Goal: Task Accomplishment & Management: Manage account settings

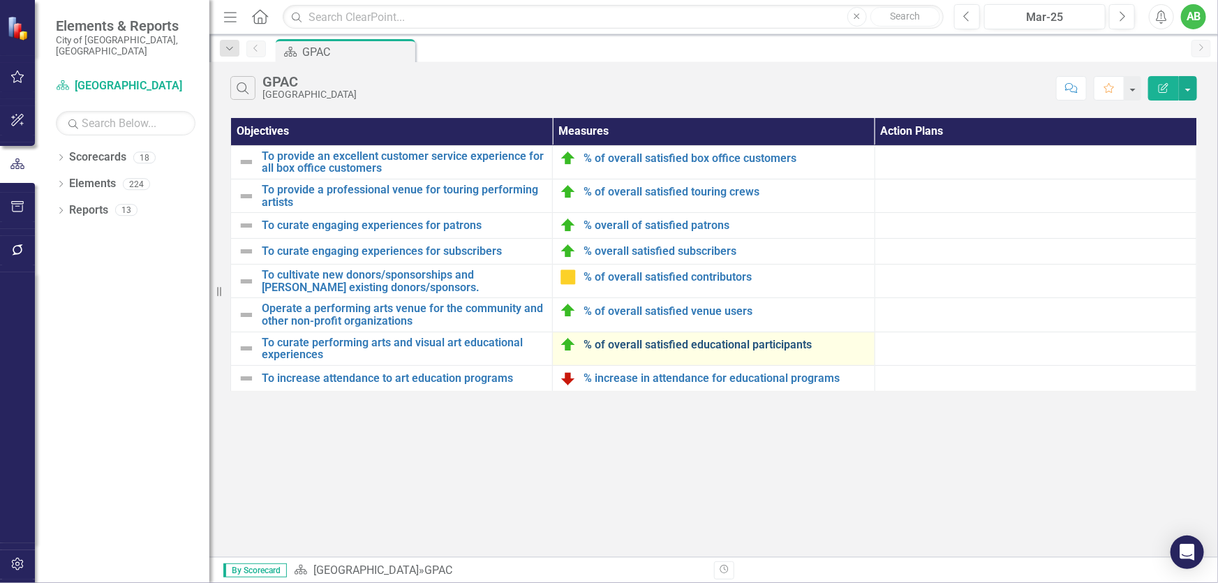
click at [697, 345] on link "% of overall satisfied educational participants" at bounding box center [725, 345] width 283 height 13
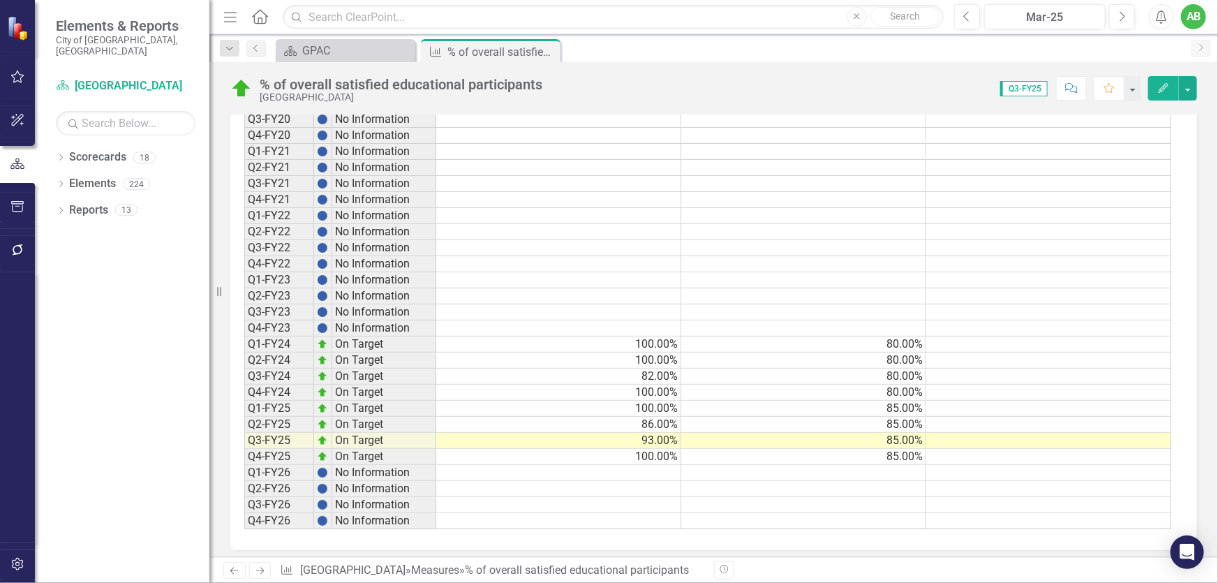
scroll to position [1215, 0]
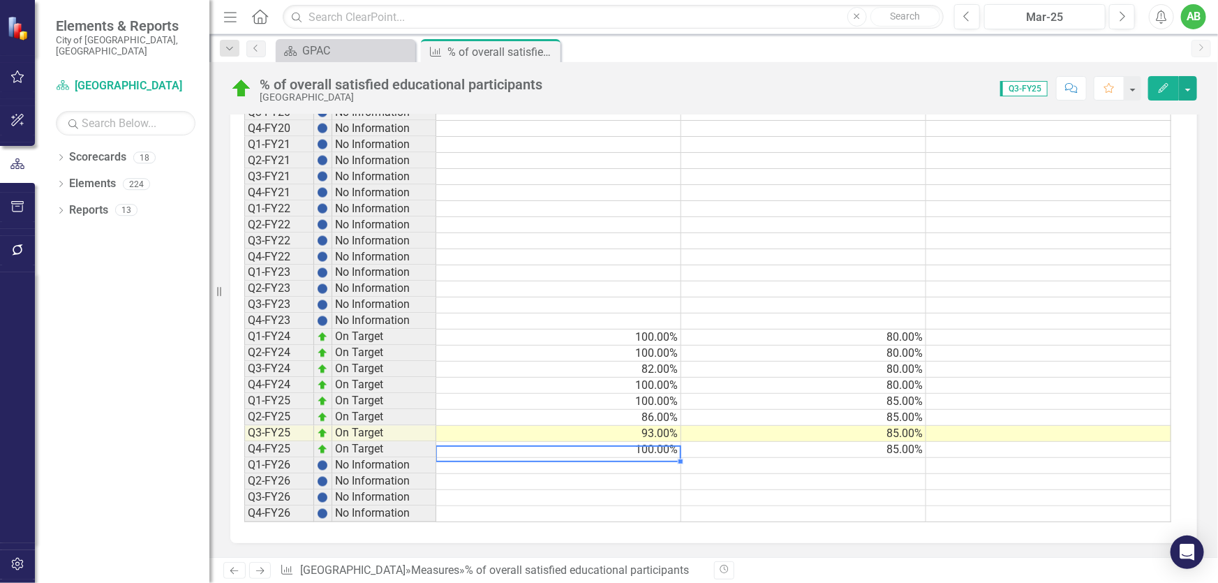
click at [648, 446] on td "100.00%" at bounding box center [558, 450] width 245 height 16
click at [662, 462] on td at bounding box center [558, 466] width 245 height 16
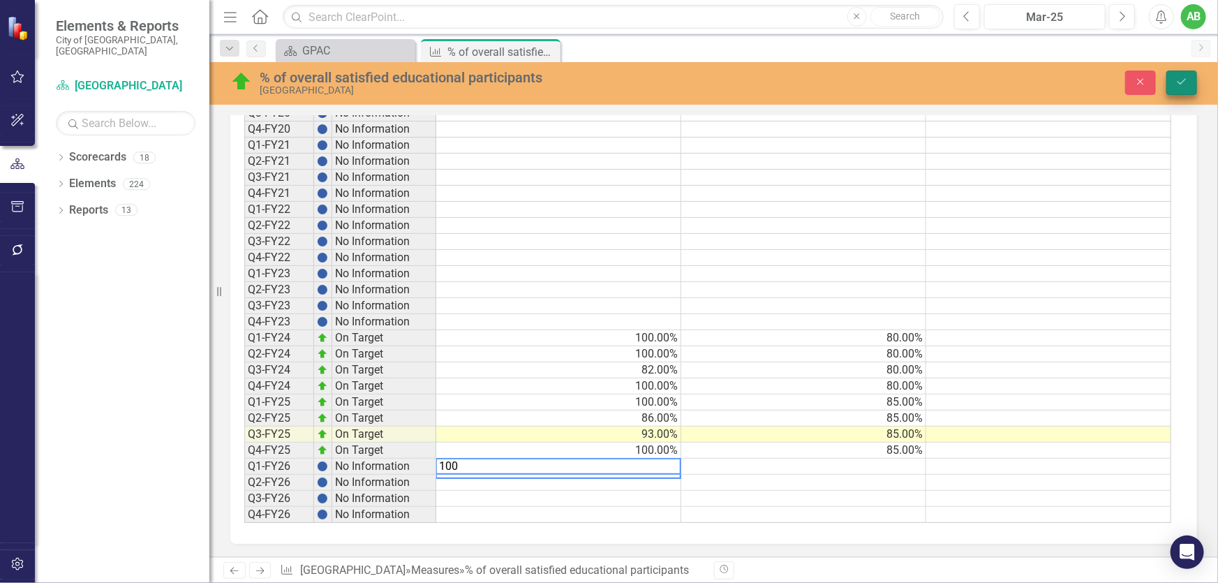
type textarea "100"
click at [1187, 84] on icon "Save" at bounding box center [1181, 82] width 13 height 10
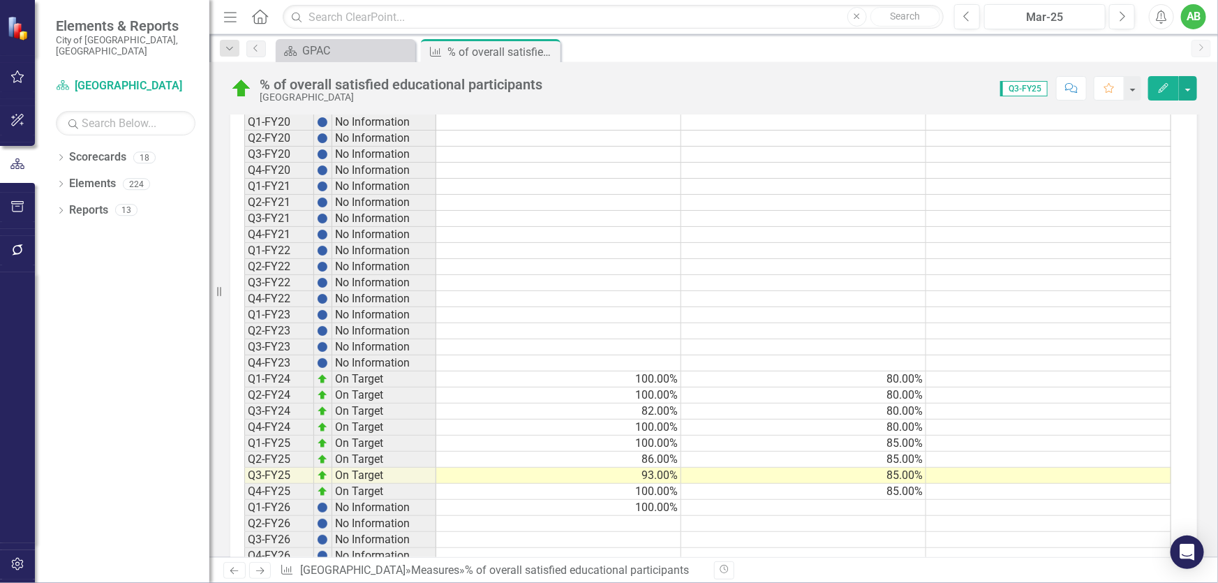
scroll to position [1215, 0]
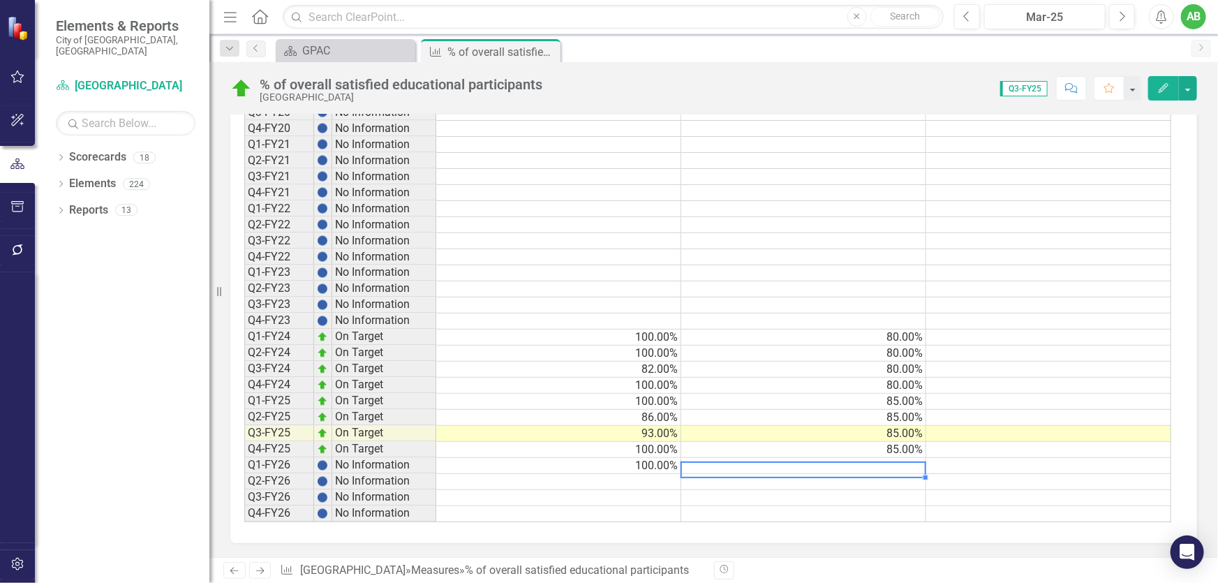
click at [911, 462] on td at bounding box center [803, 466] width 245 height 16
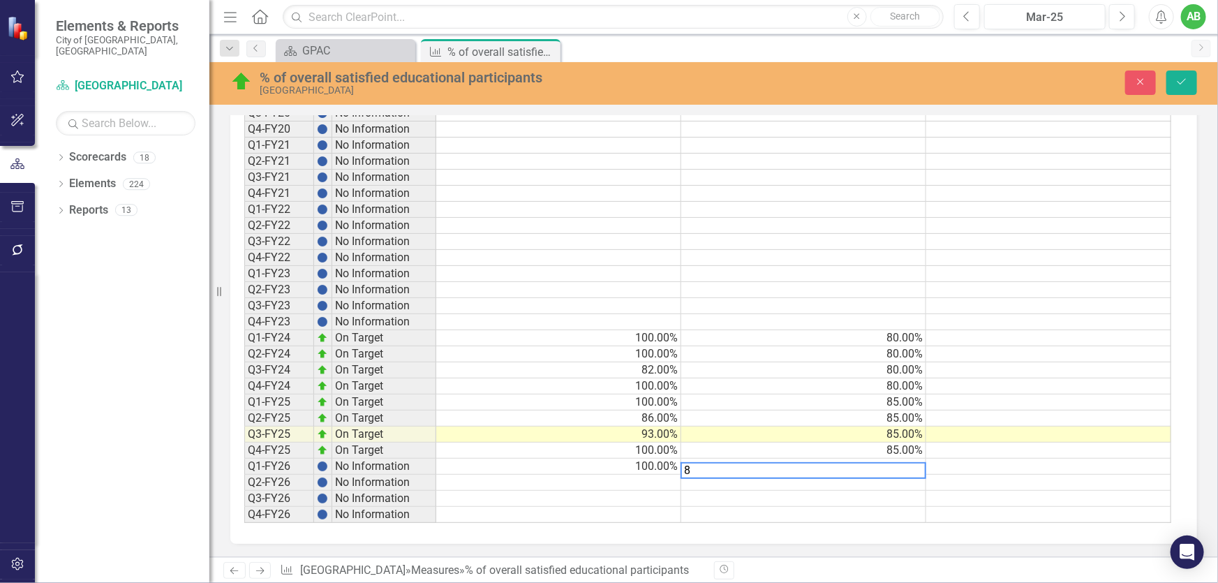
type textarea "85"
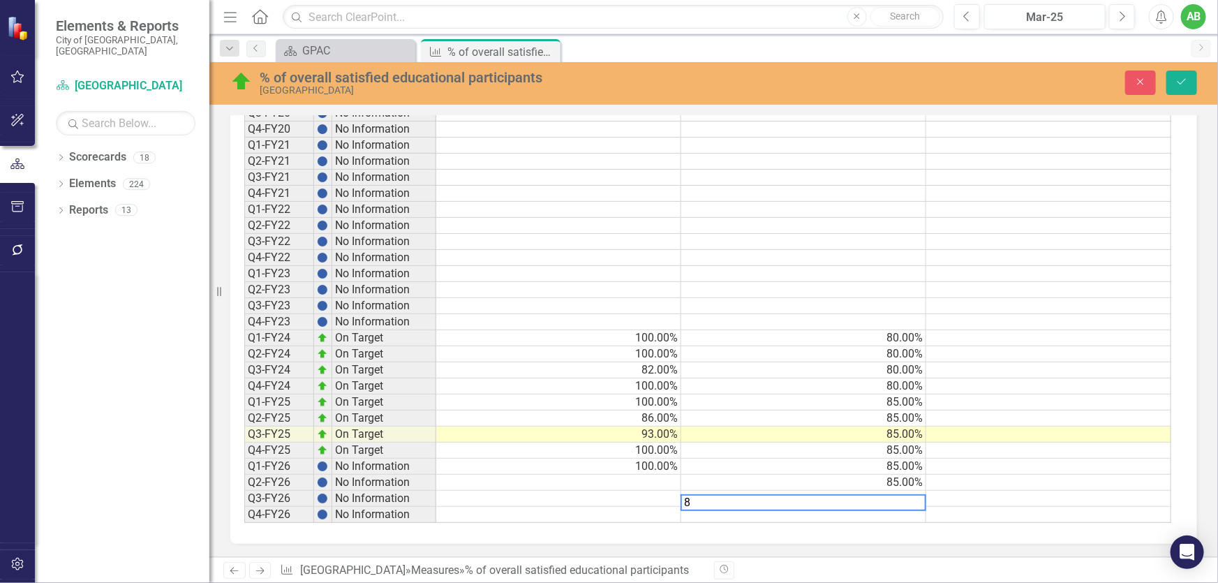
type textarea "85"
click at [1196, 78] on button "Save" at bounding box center [1181, 83] width 31 height 24
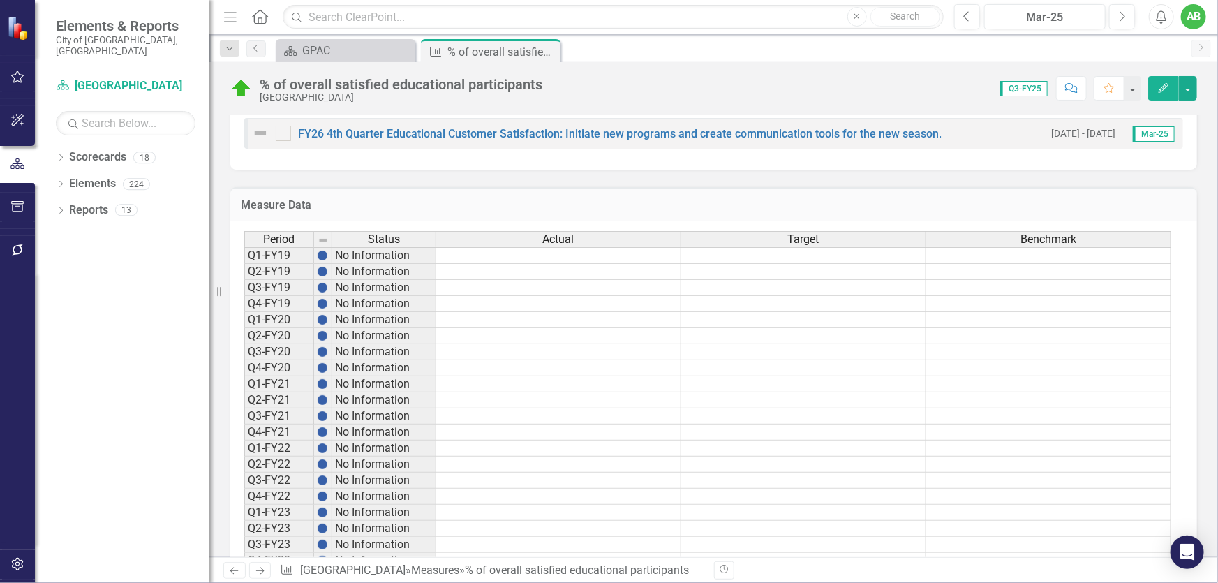
scroll to position [1215, 0]
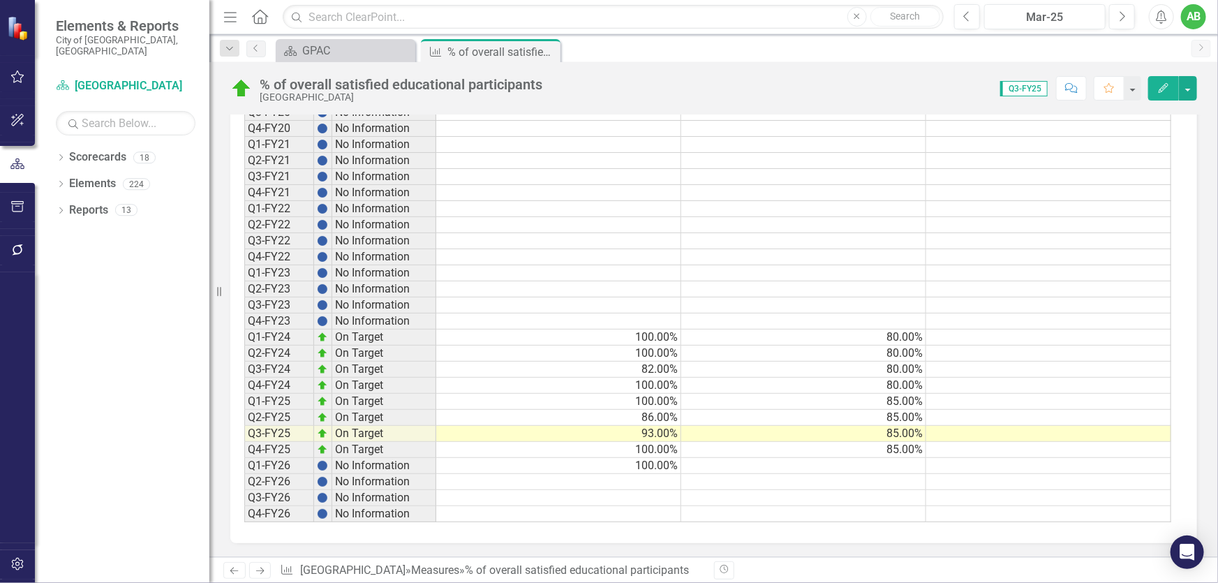
click at [903, 463] on td at bounding box center [803, 466] width 245 height 16
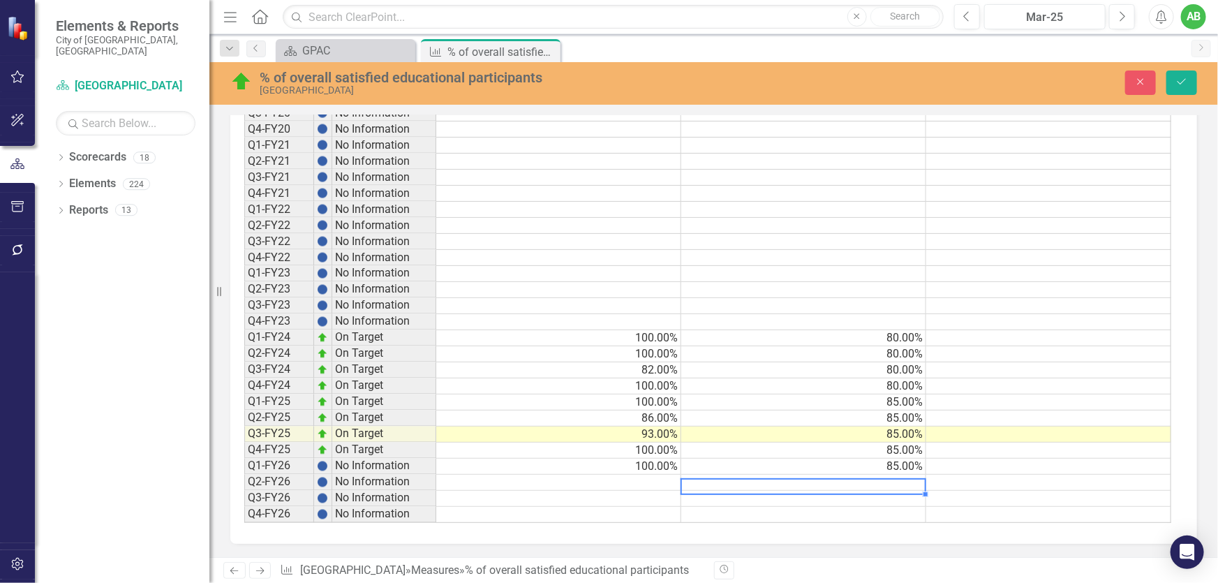
click at [900, 483] on td at bounding box center [803, 483] width 245 height 16
click at [912, 507] on td at bounding box center [803, 515] width 245 height 16
click at [905, 491] on td at bounding box center [803, 499] width 245 height 16
type textarea "85"
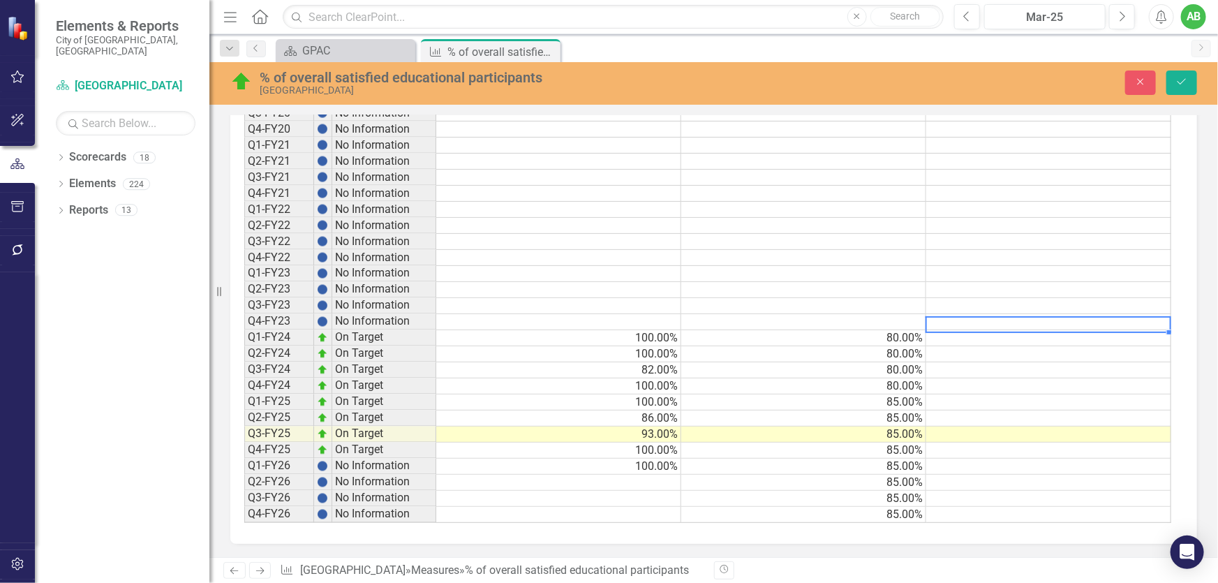
click at [1068, 319] on td at bounding box center [1048, 322] width 245 height 16
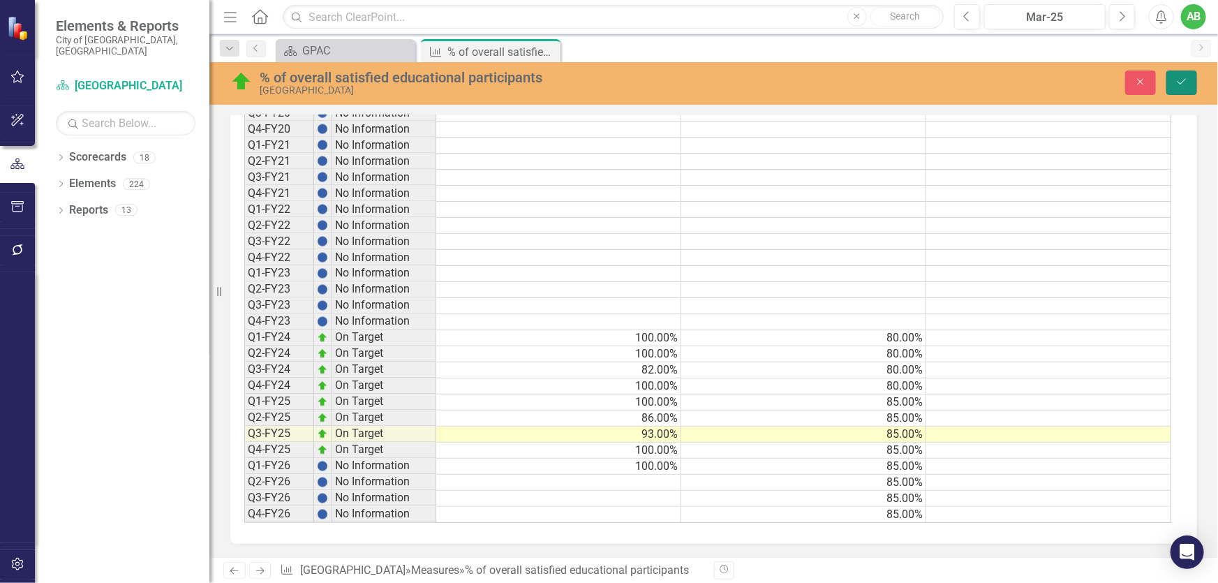
click at [1180, 71] on button "Save" at bounding box center [1181, 83] width 31 height 24
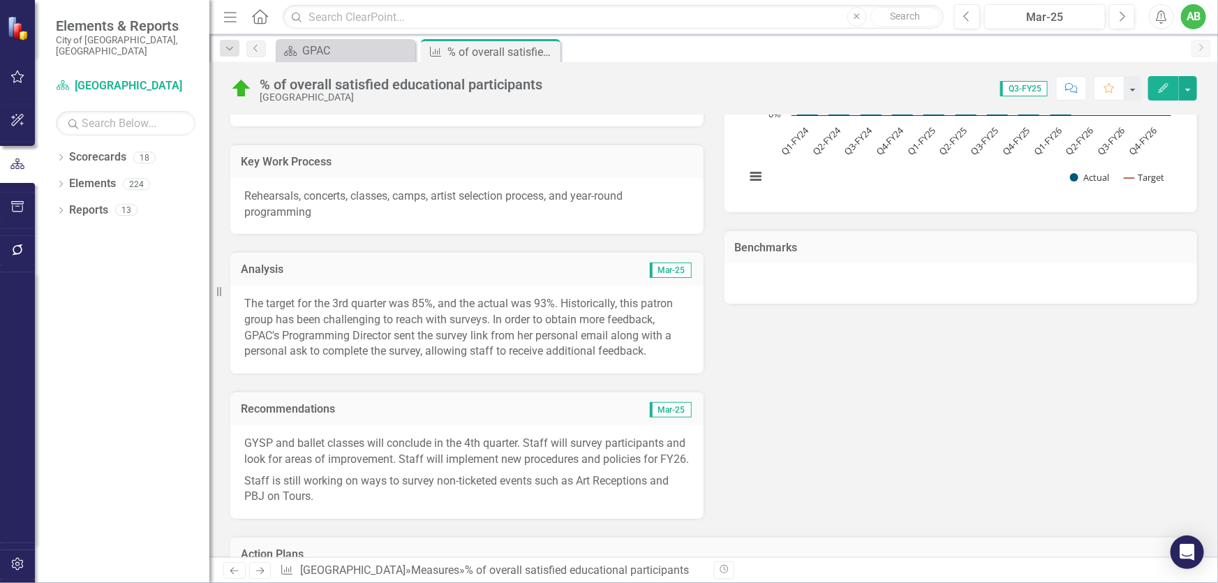
scroll to position [380, 0]
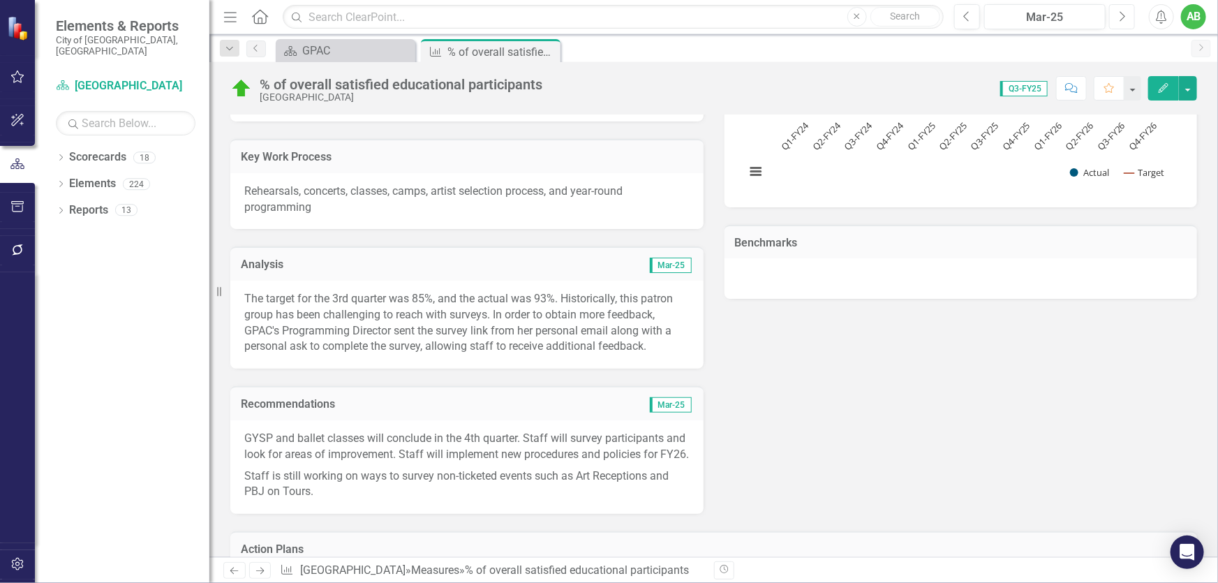
click at [1117, 22] on button "Next" at bounding box center [1122, 16] width 26 height 25
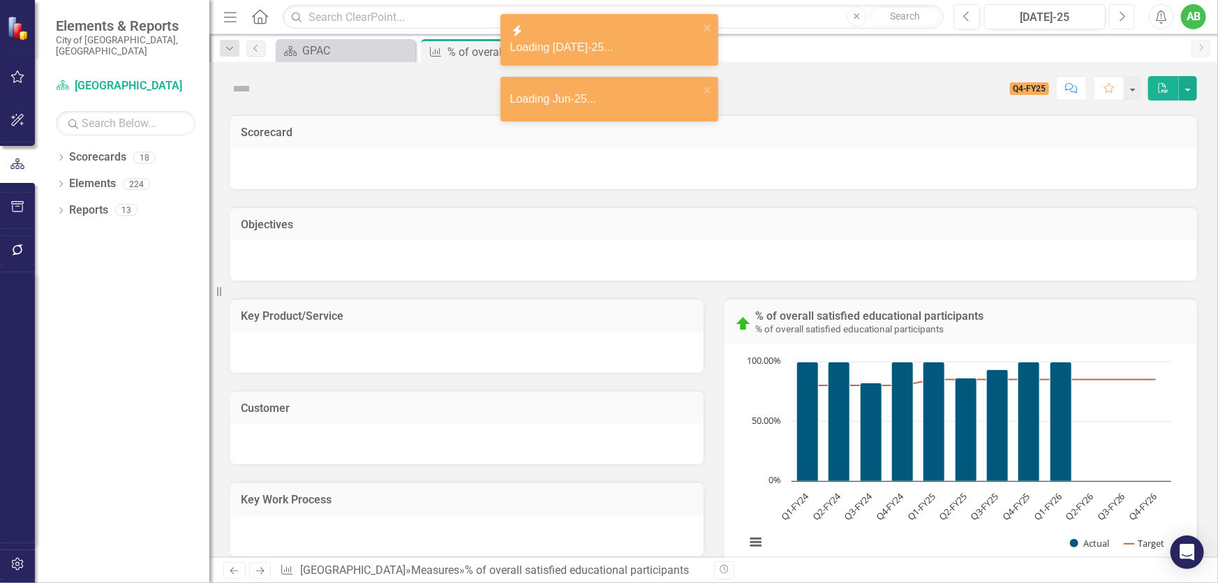
click at [1117, 22] on button "Next" at bounding box center [1122, 16] width 26 height 25
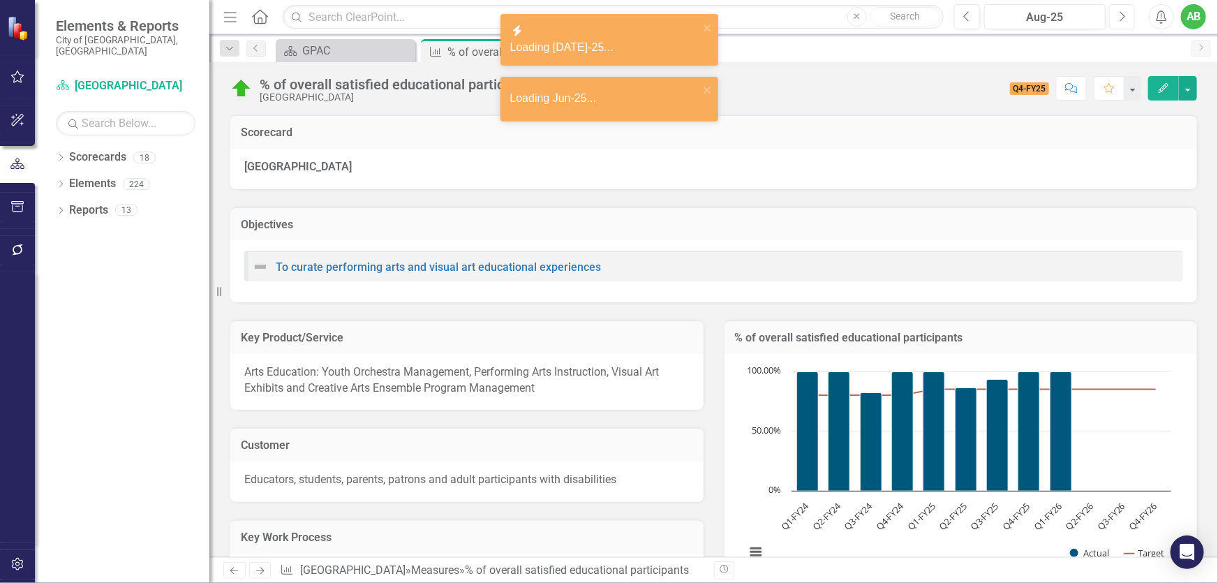
click at [1117, 21] on button "Next" at bounding box center [1122, 16] width 26 height 25
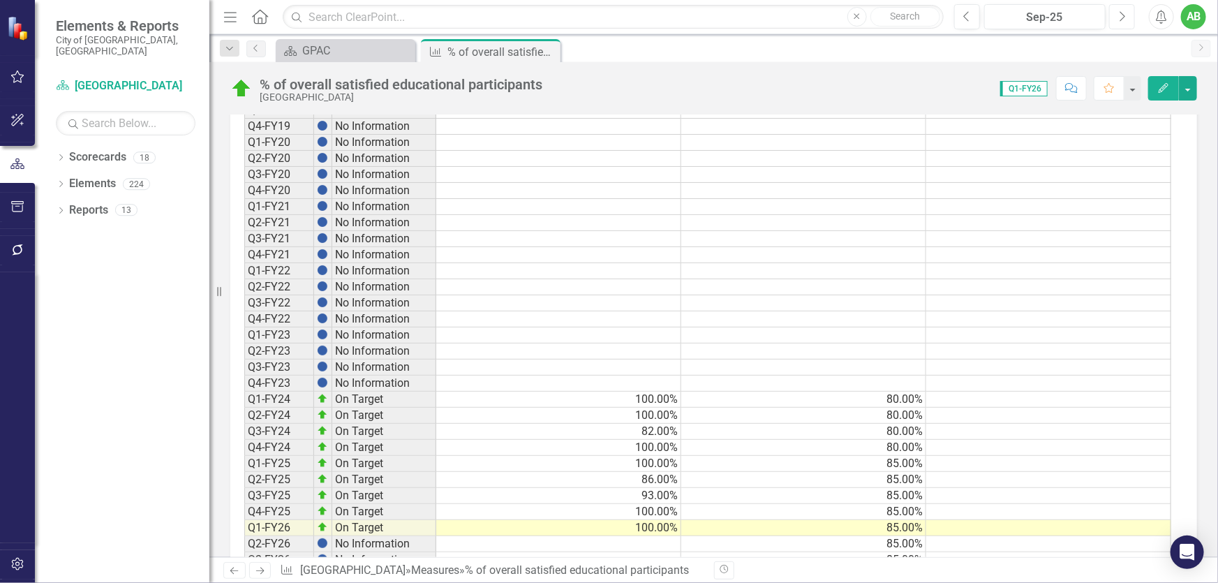
scroll to position [1097, 0]
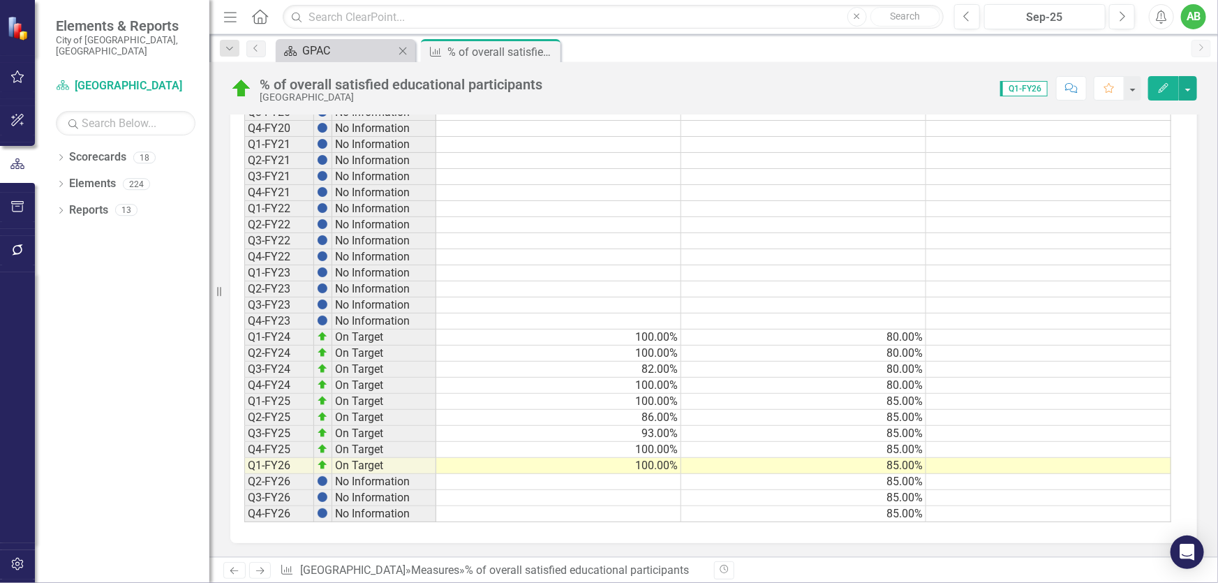
click at [325, 55] on div "GPAC" at bounding box center [348, 50] width 92 height 17
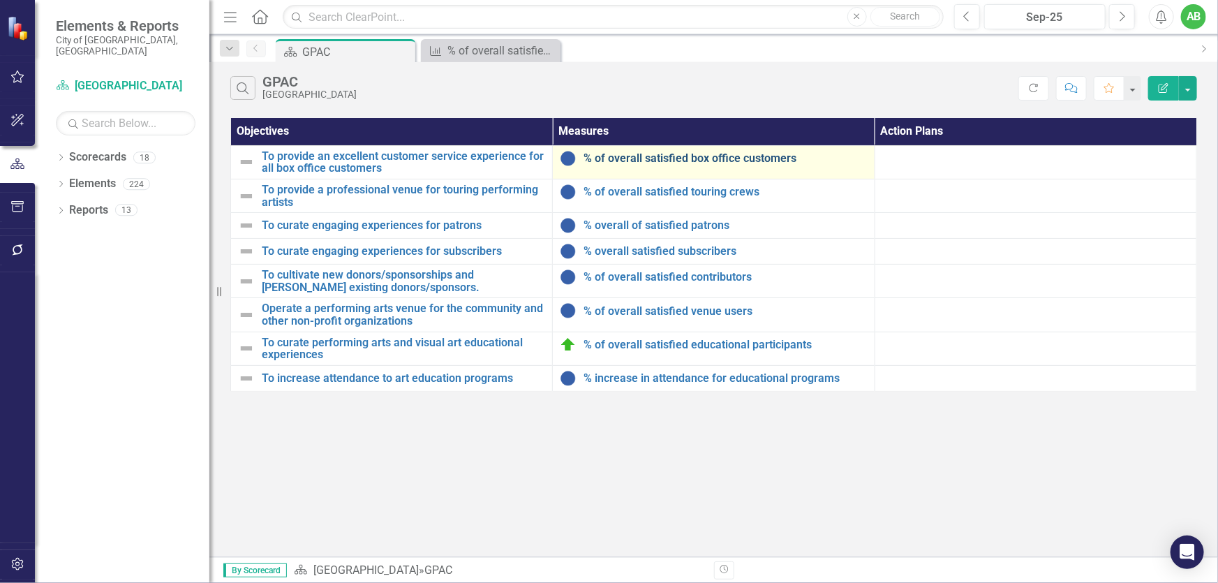
click at [716, 160] on link "% of overall satisfied box office customers" at bounding box center [725, 158] width 283 height 13
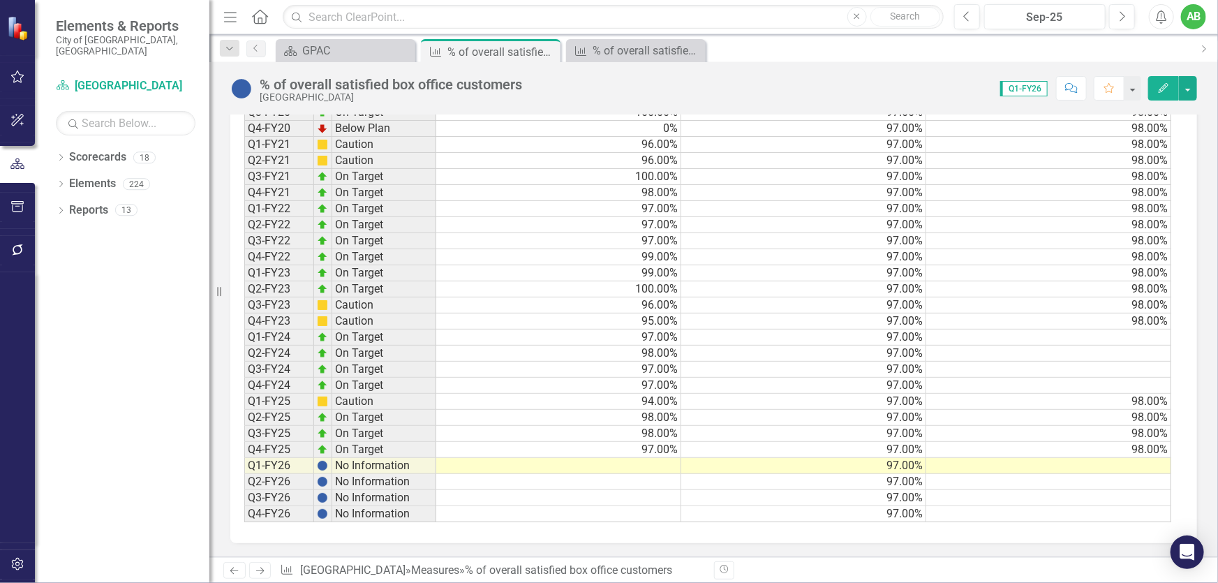
scroll to position [1022, 0]
click at [658, 458] on td at bounding box center [558, 466] width 245 height 16
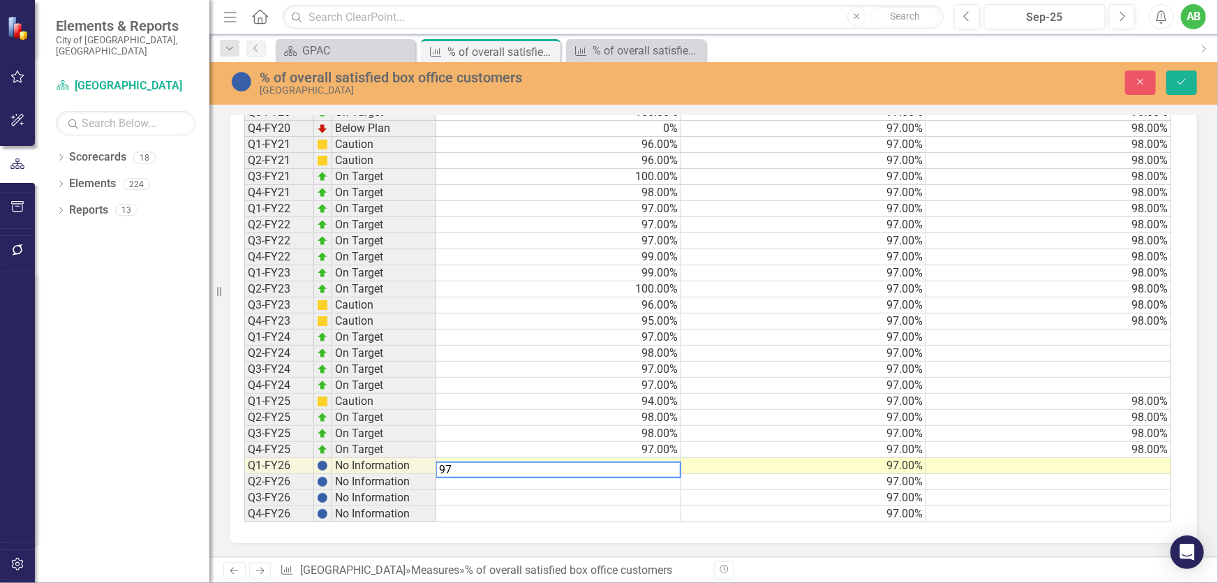
type textarea "97"
click at [653, 490] on td at bounding box center [558, 498] width 245 height 16
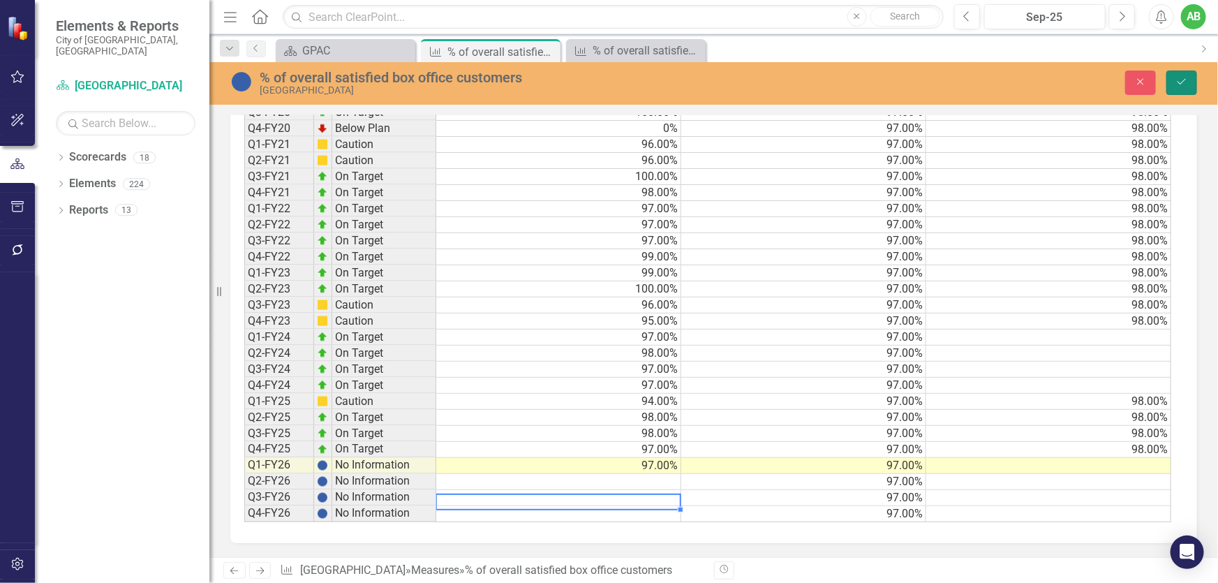
click at [1180, 77] on icon "Save" at bounding box center [1181, 82] width 13 height 10
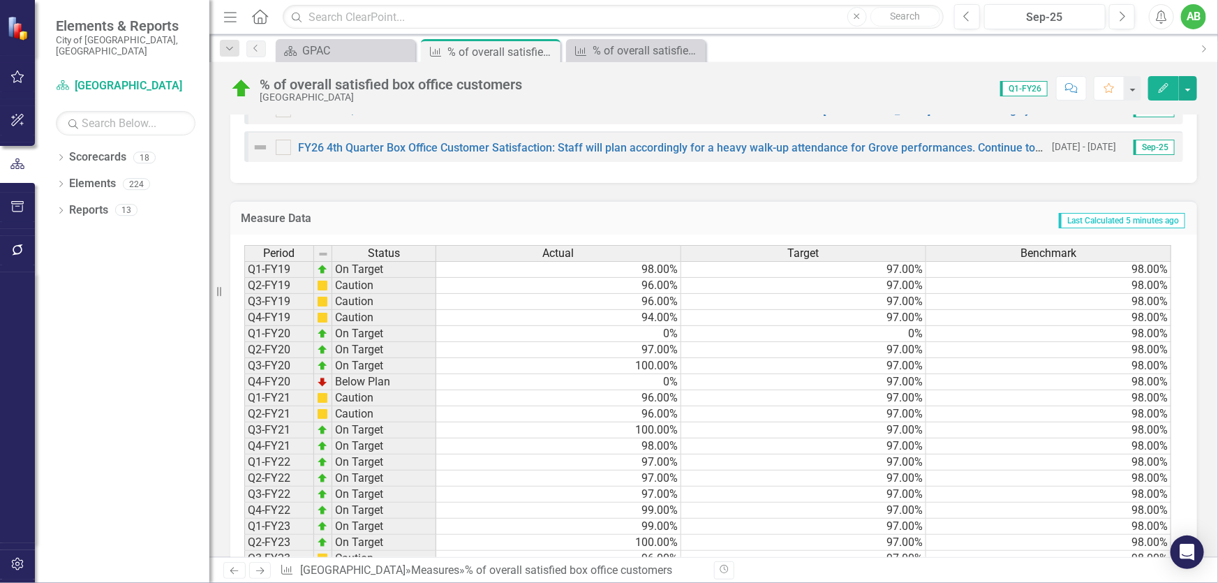
scroll to position [1015, 0]
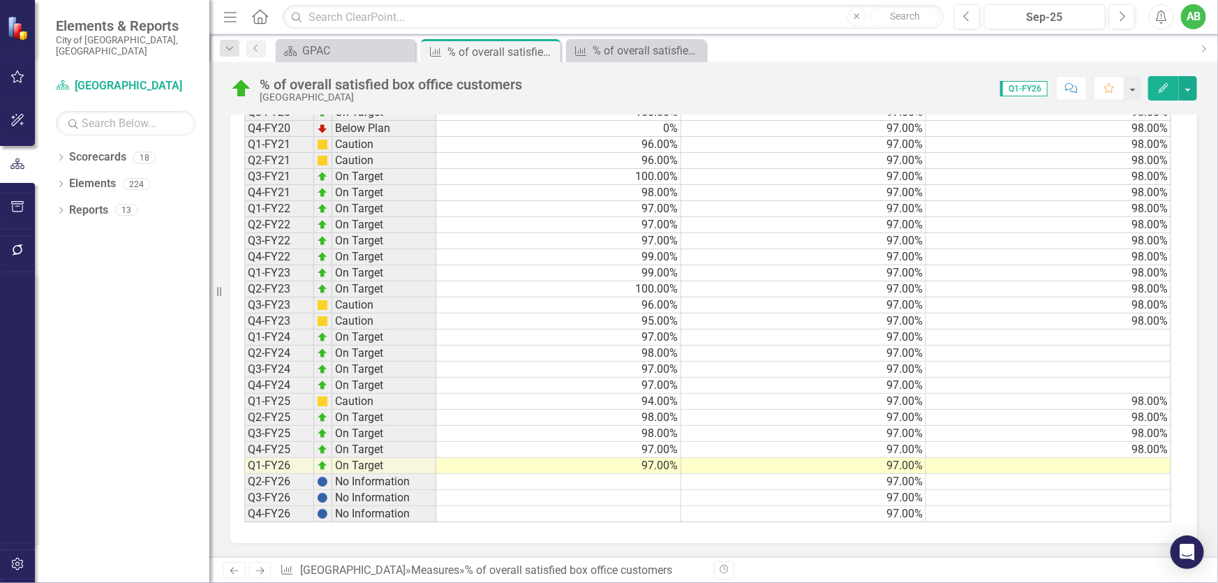
click at [670, 468] on td "97.00%" at bounding box center [558, 466] width 245 height 16
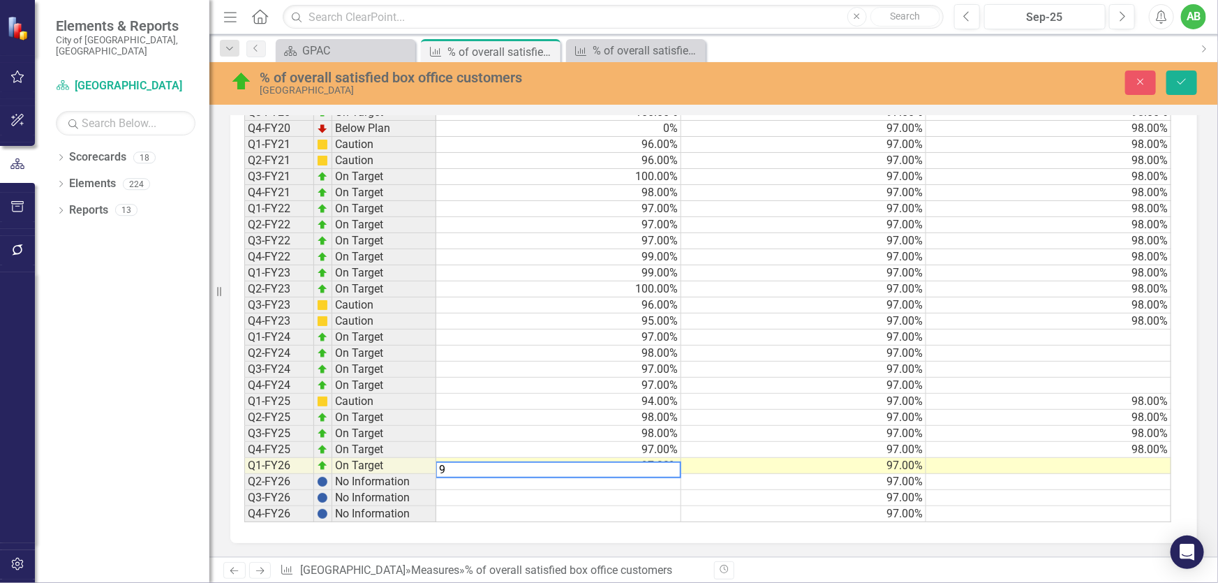
type textarea "95"
click at [1189, 83] on button "Save" at bounding box center [1181, 83] width 31 height 24
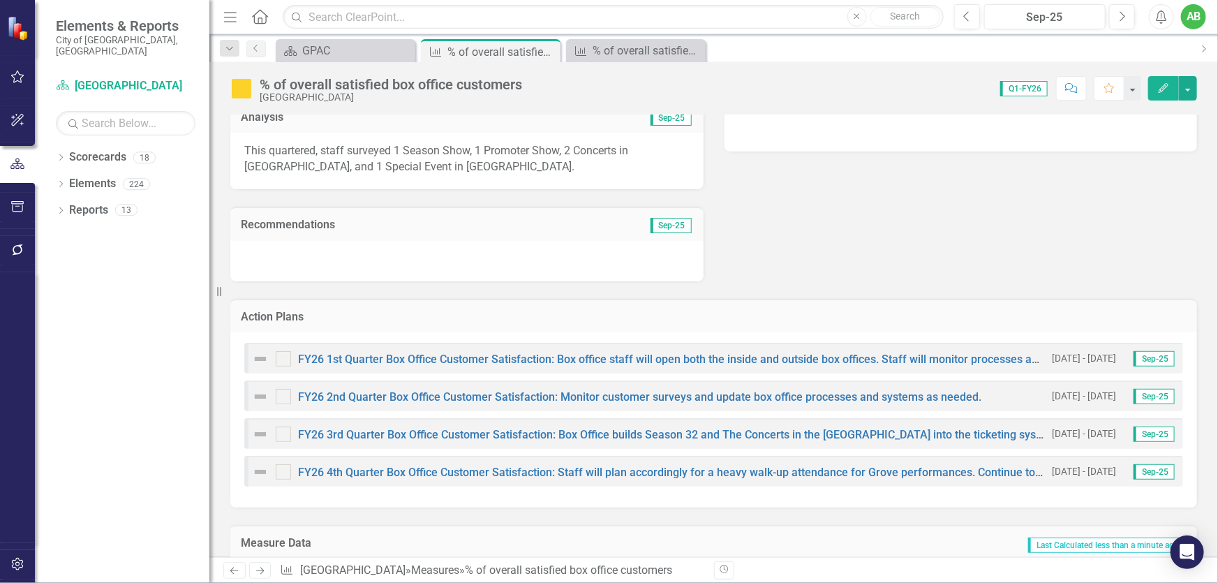
scroll to position [444, 0]
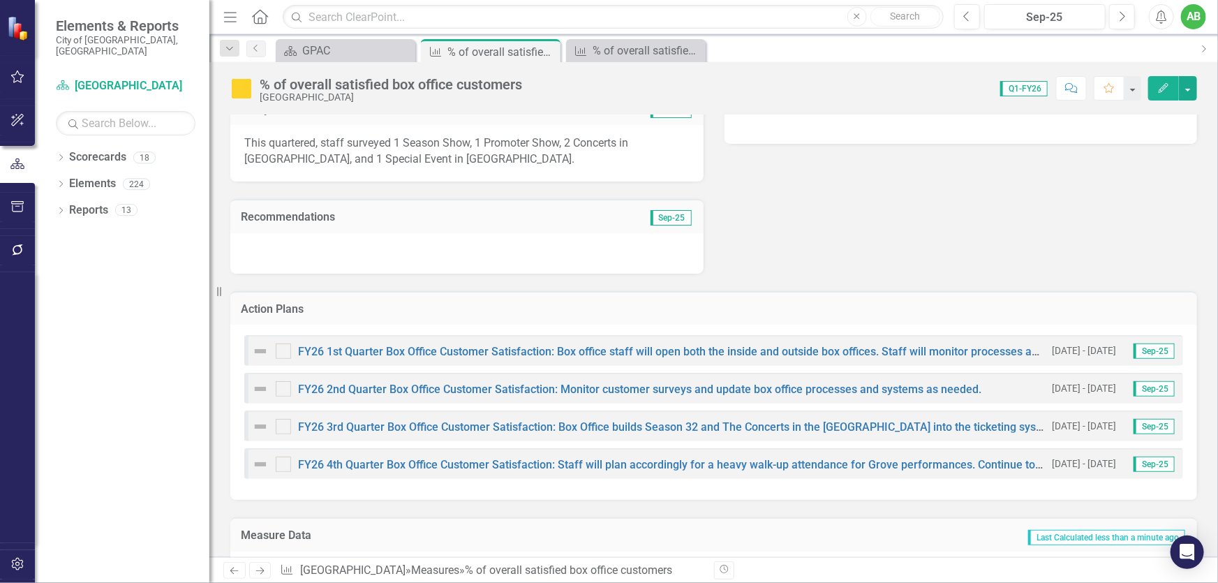
click at [246, 142] on p "This quartered, staff surveyed 1 Season Show, 1 Promoter Show, 2 Concerts in [G…" at bounding box center [466, 151] width 445 height 32
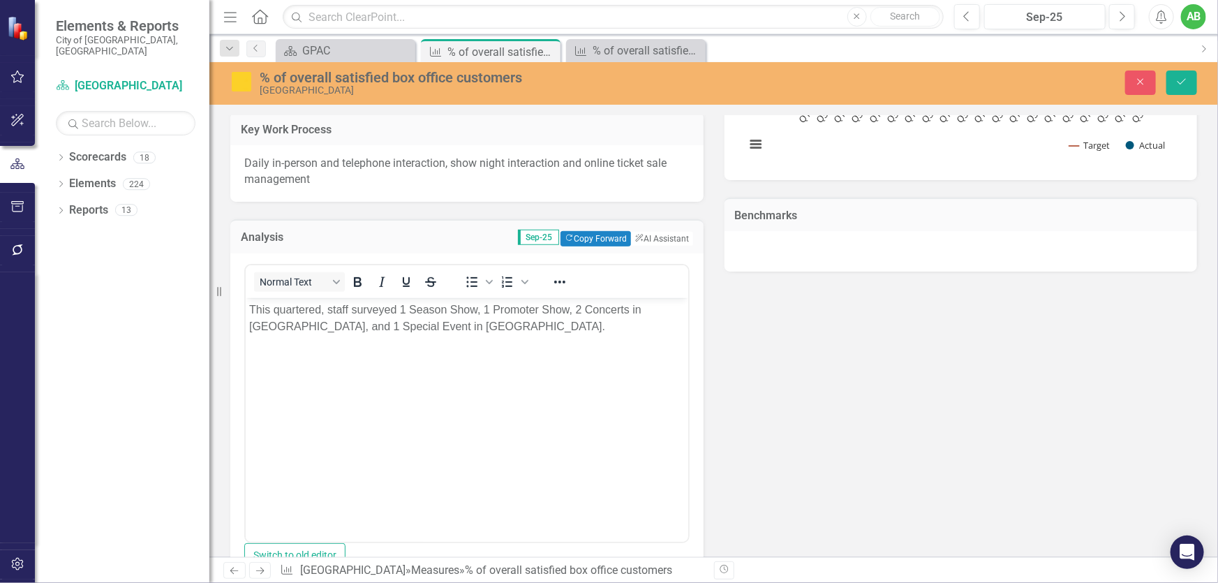
scroll to position [0, 0]
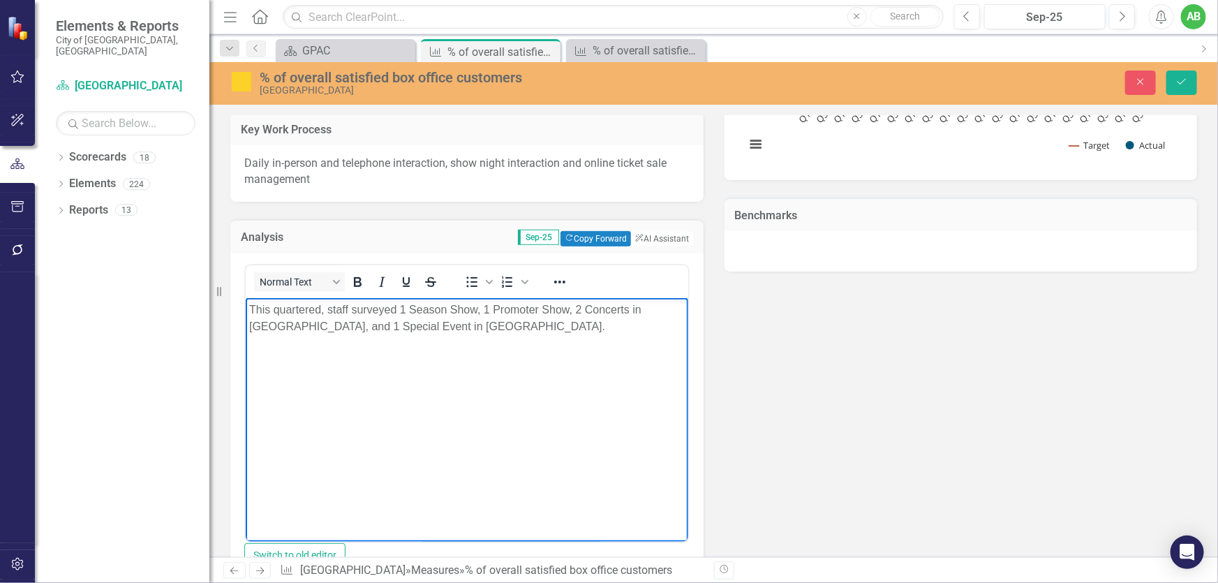
click at [246, 308] on body "This quartered, staff surveyed 1 Season Show, 1 Promoter Show, 2 Concerts in [G…" at bounding box center [466, 401] width 443 height 209
click at [274, 311] on p "The trget for the 1st quarterThis quartered, staff surveyed 1 Season Show, 1 Pr…" at bounding box center [467, 326] width 436 height 50
click at [388, 306] on p "The target for the 1st quarterThis quartered, staff surveyed 1 Season Show, 1 P…" at bounding box center [467, 326] width 436 height 50
click at [392, 309] on p "The target for the 1st quarterThis quartered, staff surveyed 1 Season Show, 1 P…" at bounding box center [467, 326] width 436 height 50
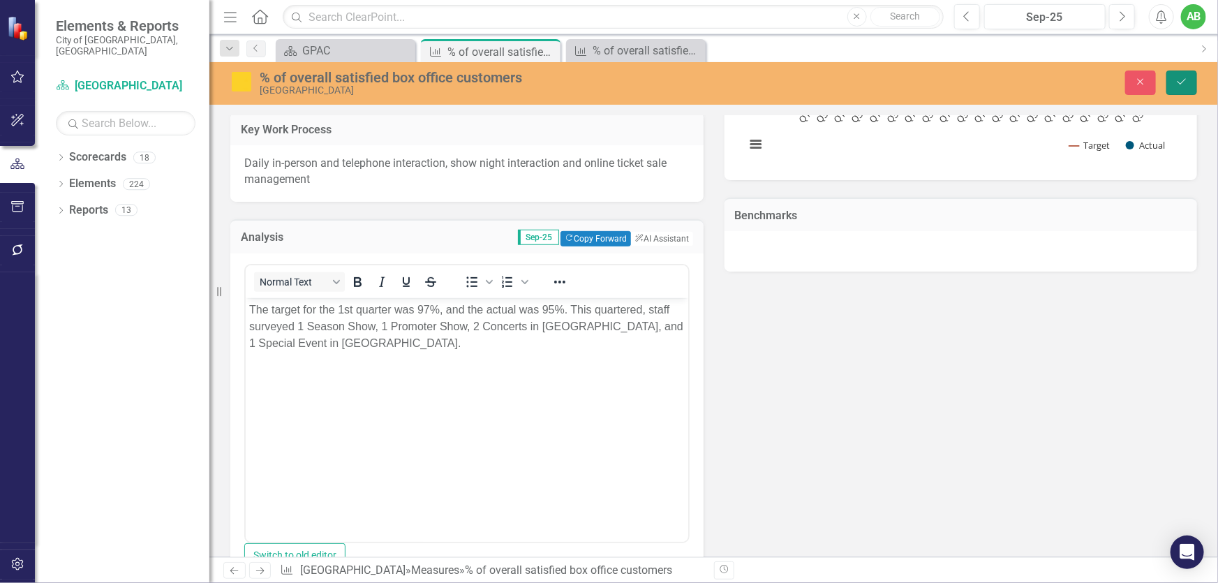
click at [1180, 82] on icon "Save" at bounding box center [1181, 82] width 13 height 10
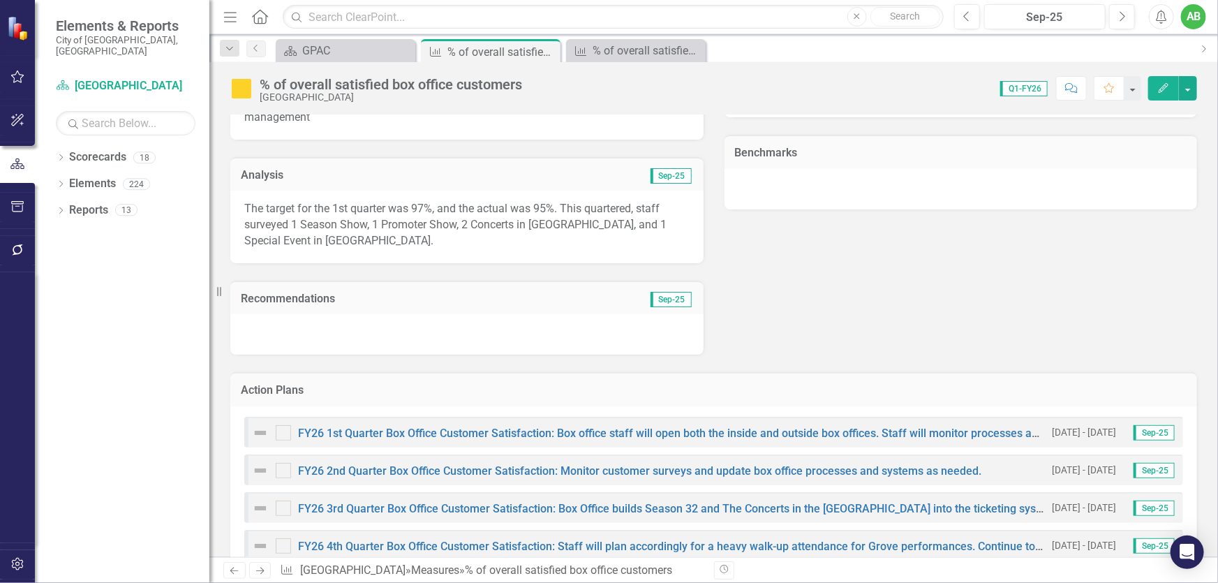
scroll to position [380, 0]
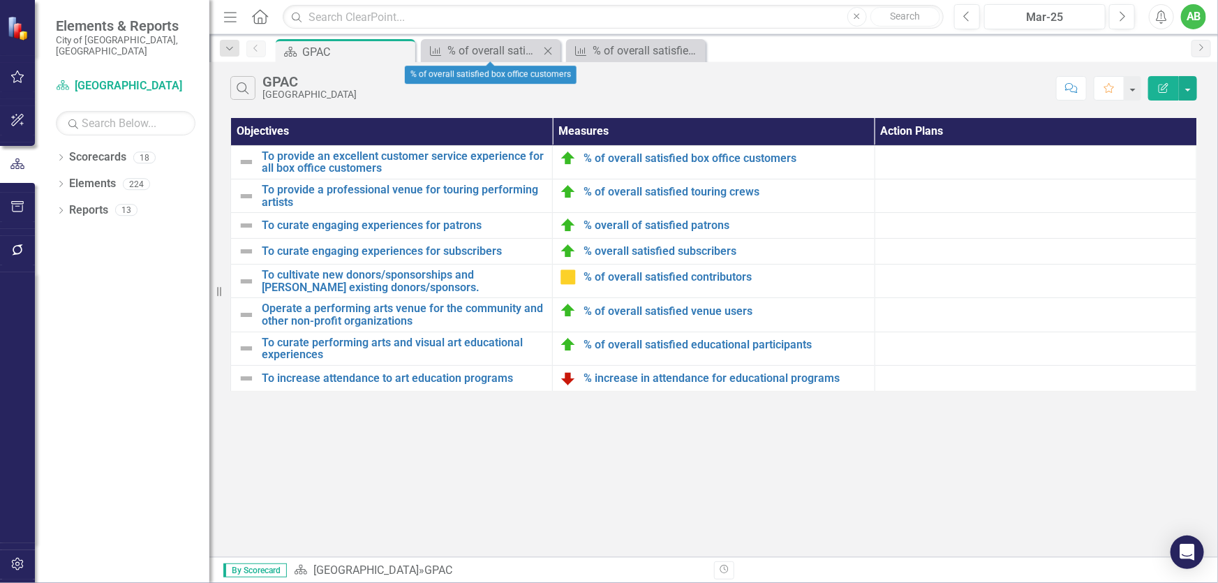
click at [547, 49] on icon "Close" at bounding box center [548, 50] width 14 height 11
click at [0, 0] on icon "Close" at bounding box center [0, 0] width 0 height 0
